Goal: Find specific page/section: Find specific page/section

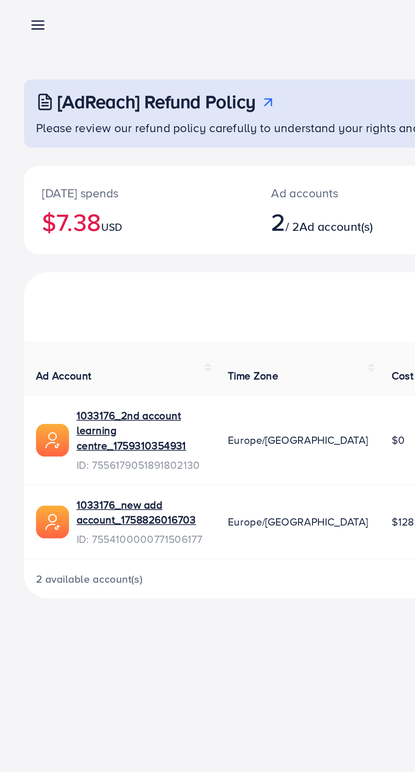
click at [21, 24] on line at bounding box center [21, 24] width 7 height 0
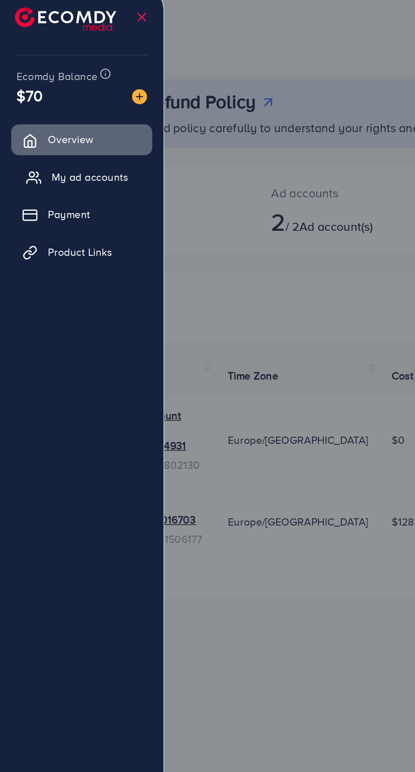
click at [31, 109] on span "My ad accounts" at bounding box center [50, 107] width 43 height 8
